Goal: Transaction & Acquisition: Purchase product/service

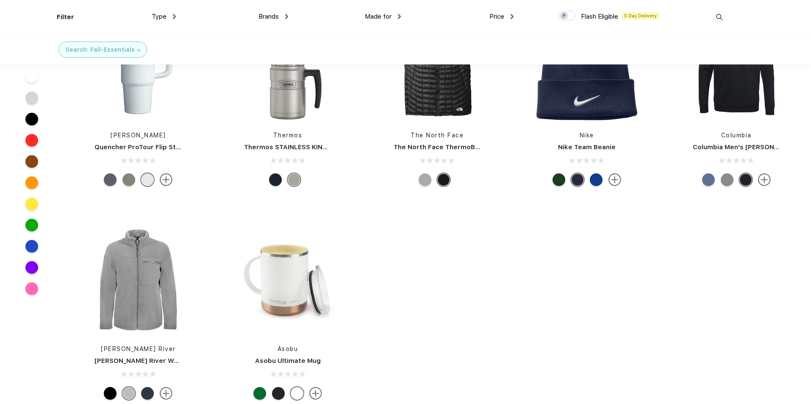
scroll to position [297, 0]
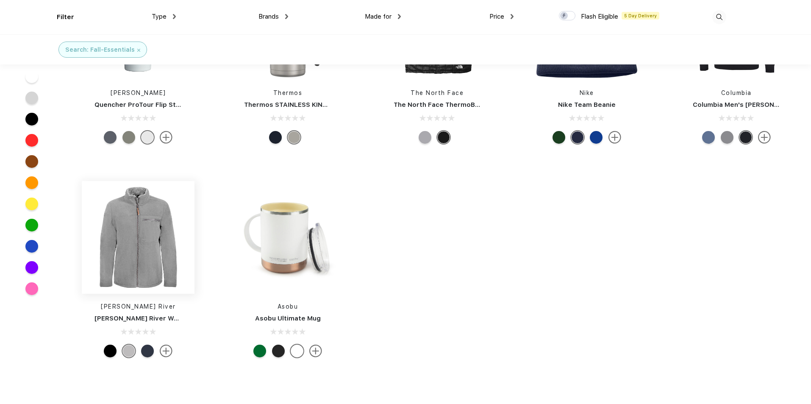
click at [145, 251] on img at bounding box center [138, 237] width 113 height 113
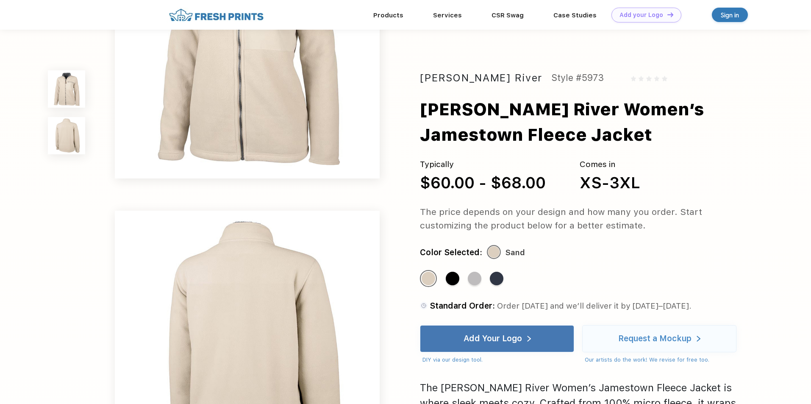
scroll to position [297, 0]
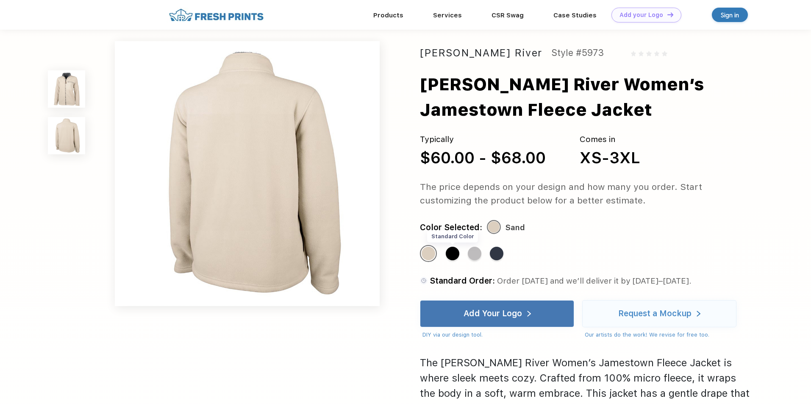
click at [451, 254] on div "Standard Color" at bounding box center [453, 254] width 14 height 14
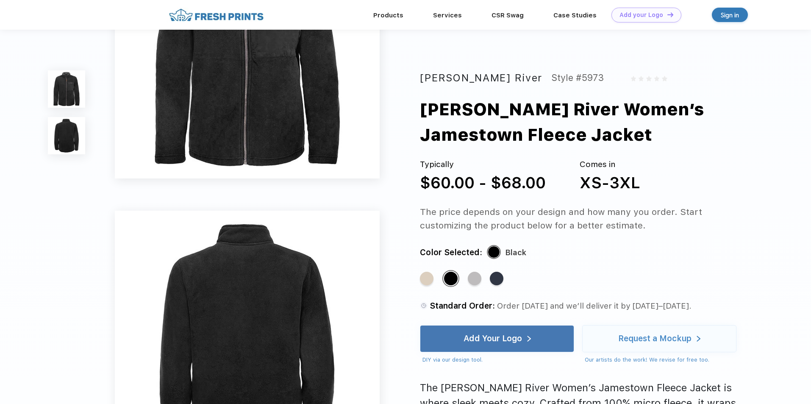
scroll to position [254, 0]
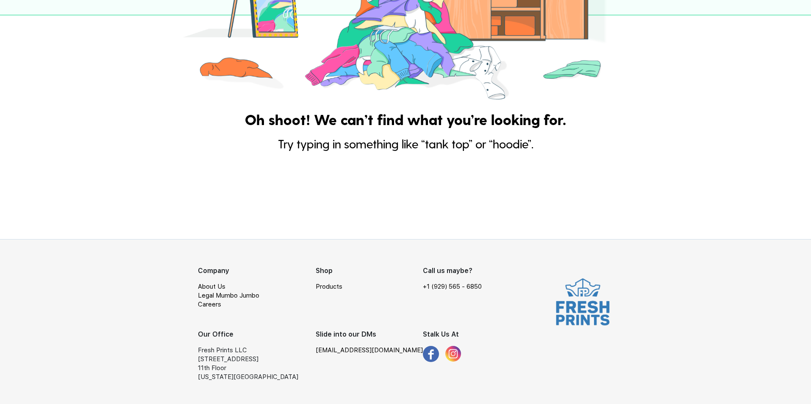
scroll to position [190, 0]
